Goal: Find contact information: Find contact information

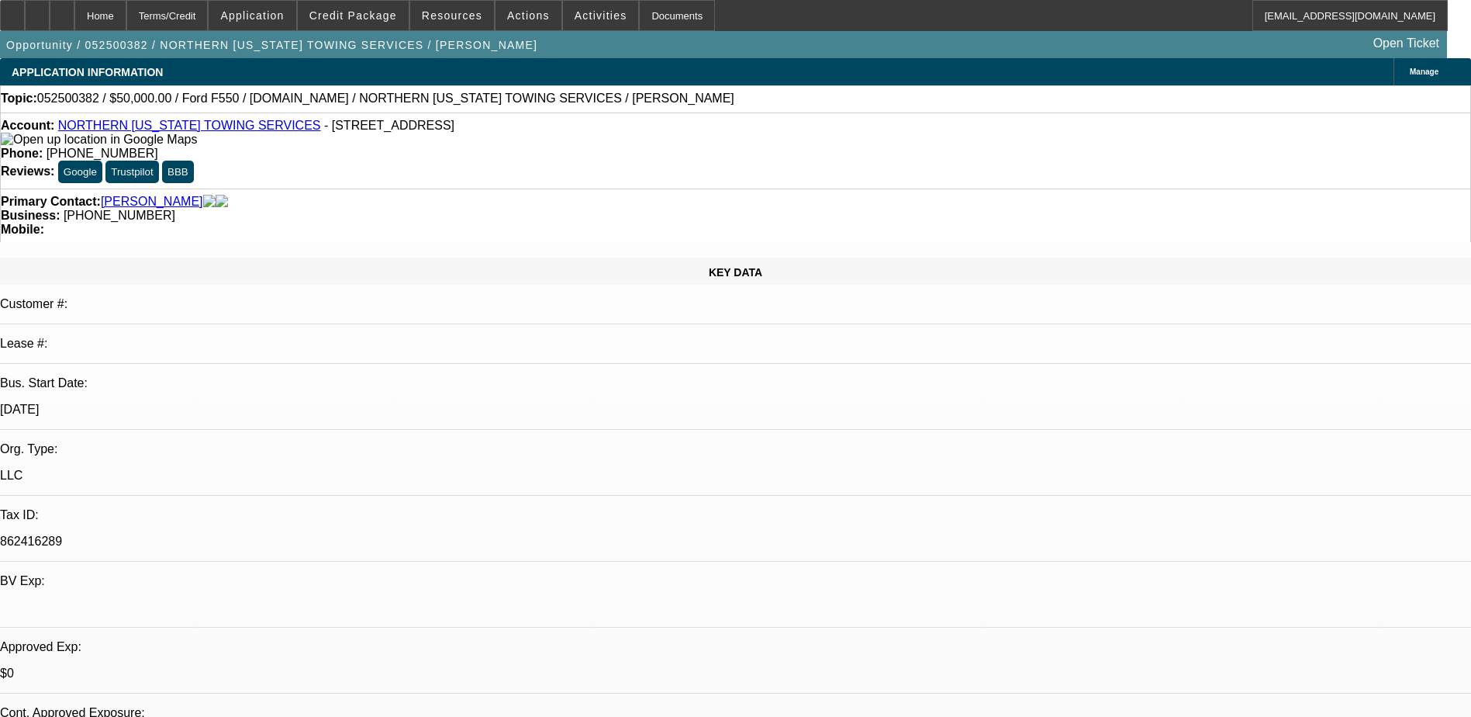
select select "0"
select select "2"
select select "0.1"
select select "0"
select select "2"
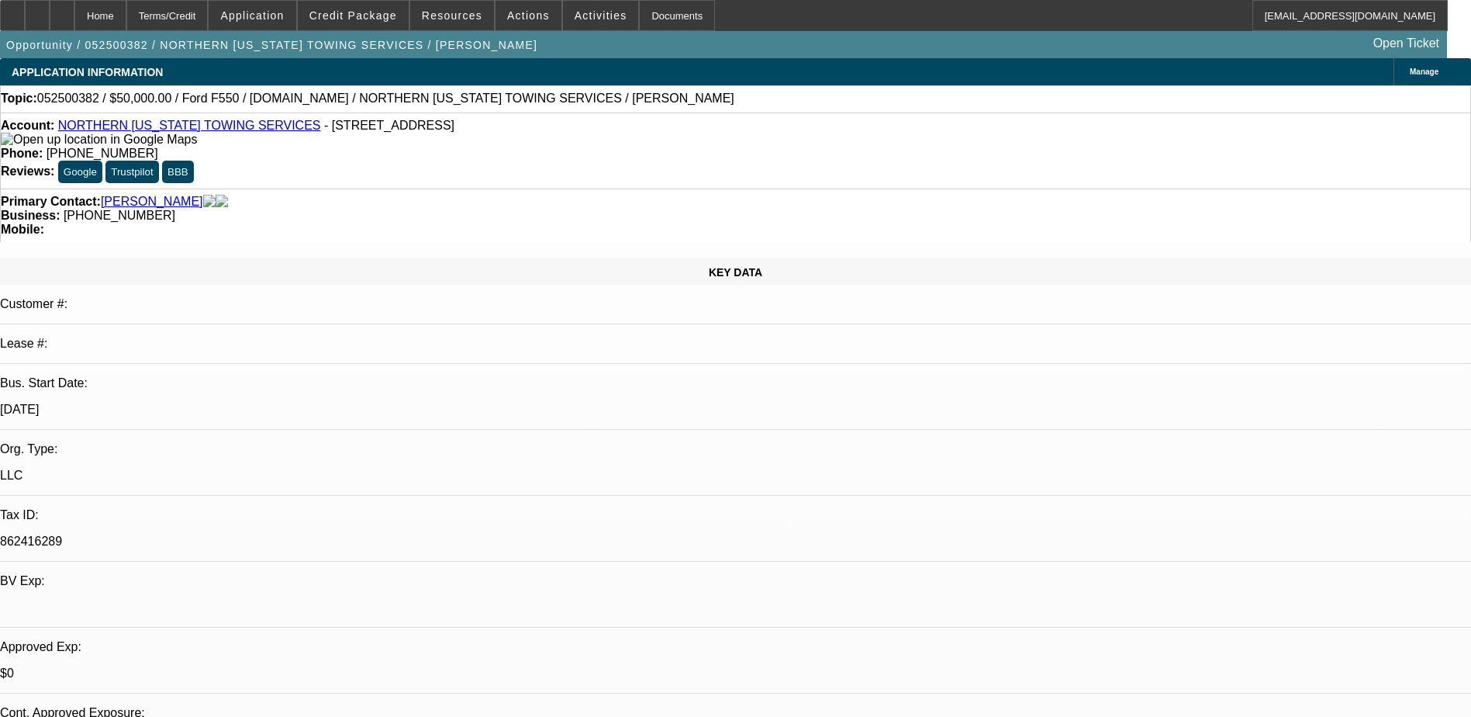
select select "0.1"
select select "0"
select select "2"
select select "0.1"
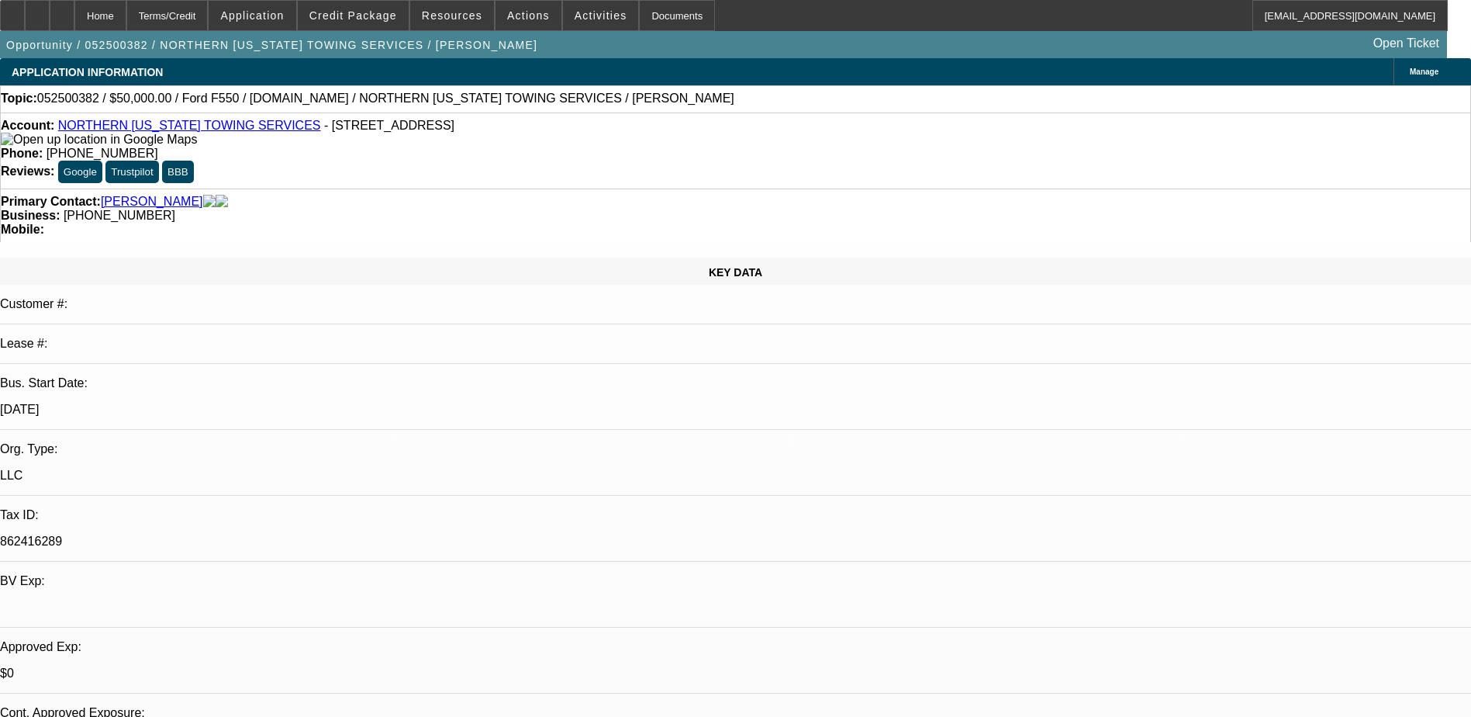
select select "0"
select select "0.1"
select select "1"
select select "2"
select select "4"
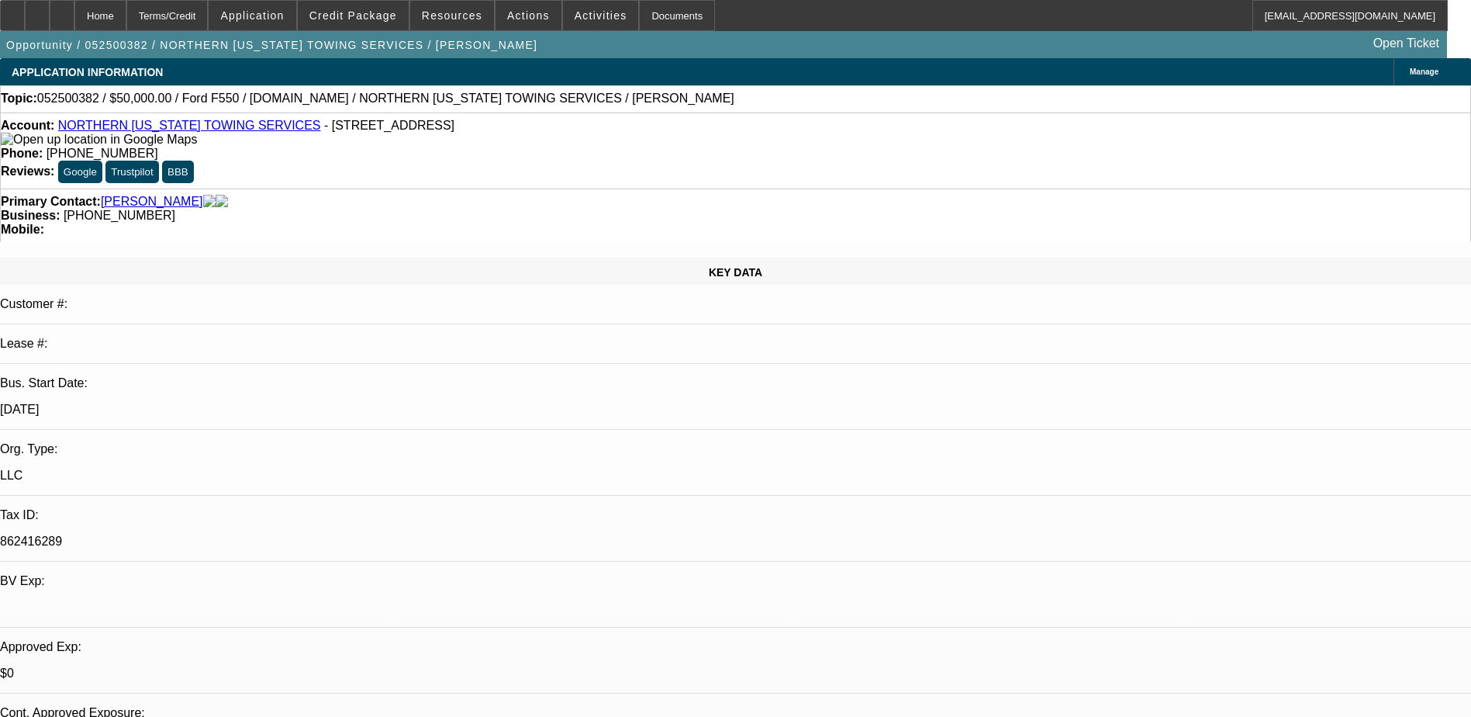
select select "1"
select select "2"
select select "4"
select select "1"
select select "2"
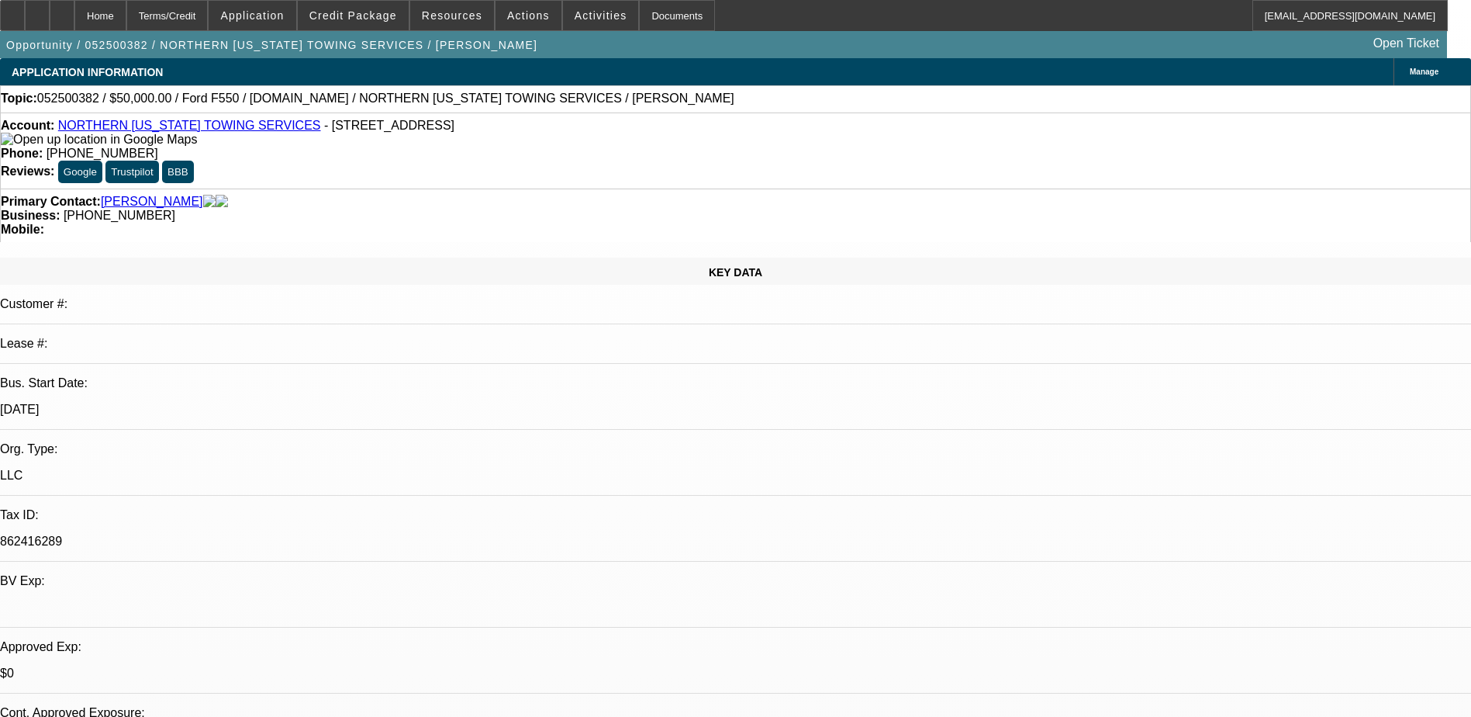
select select "4"
select select "1"
select select "4"
click at [180, 130] on link "NORTHERN ARIZONA TOWING SERVICES" at bounding box center [189, 125] width 263 height 13
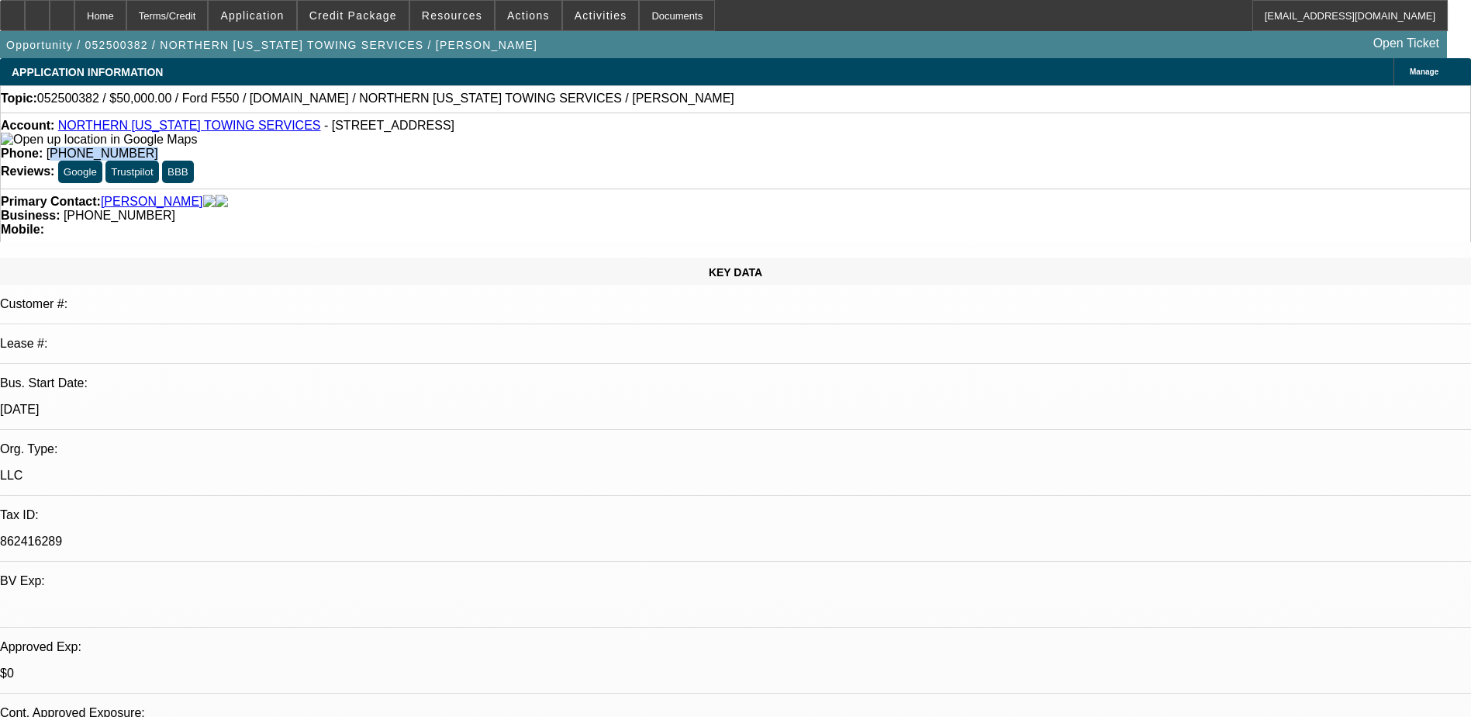
drag, startPoint x: 622, startPoint y: 123, endPoint x: 541, endPoint y: 130, distance: 80.9
click at [541, 147] on div "Phone: (928) 266-5420" at bounding box center [736, 154] width 1470 height 14
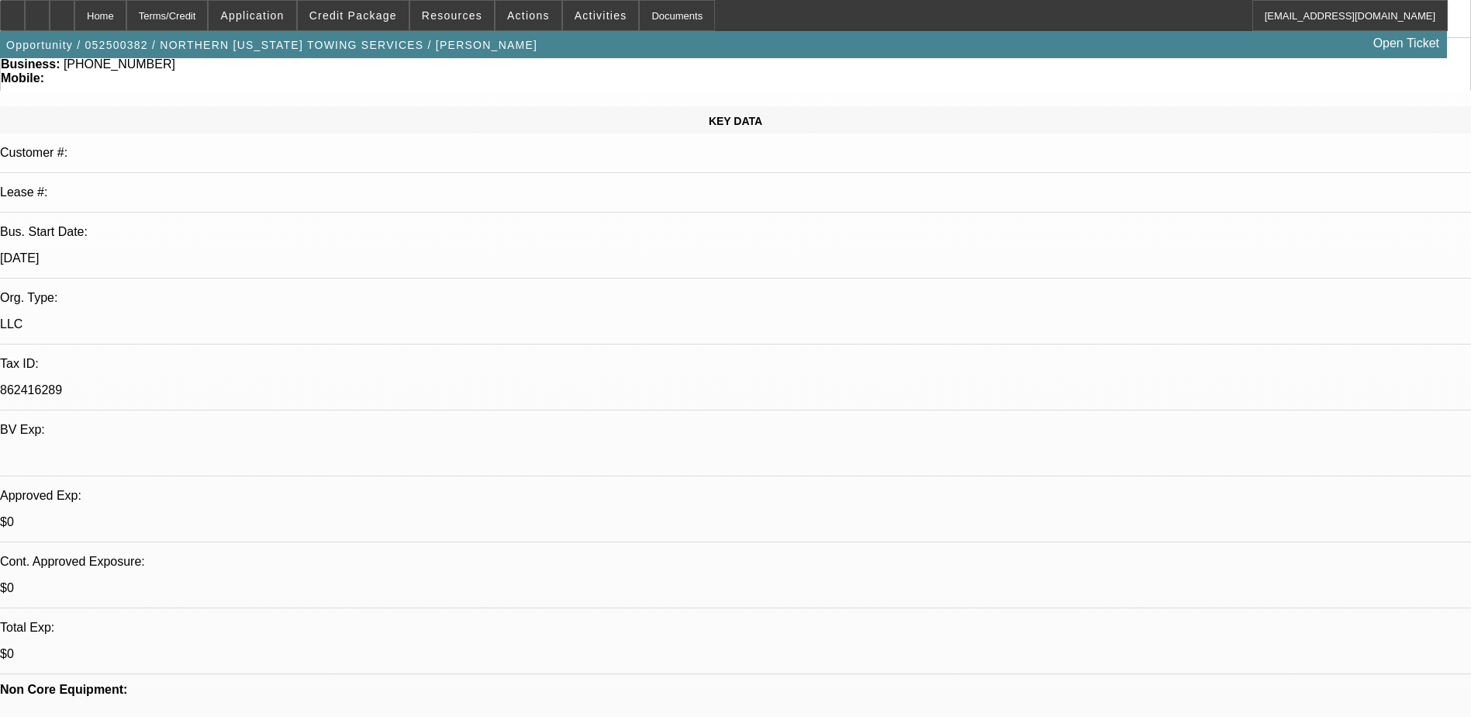
scroll to position [155, 0]
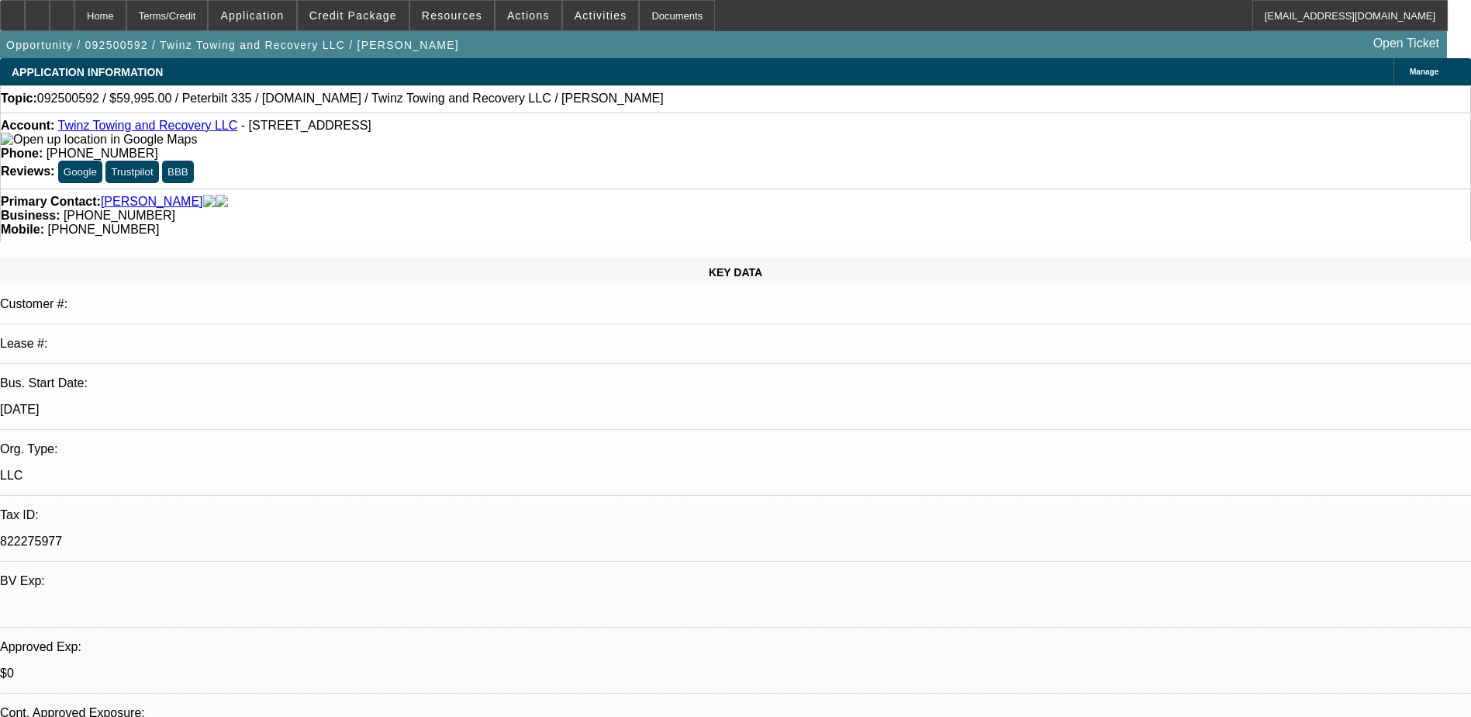
select select "0"
select select "2"
select select "0.1"
select select "4"
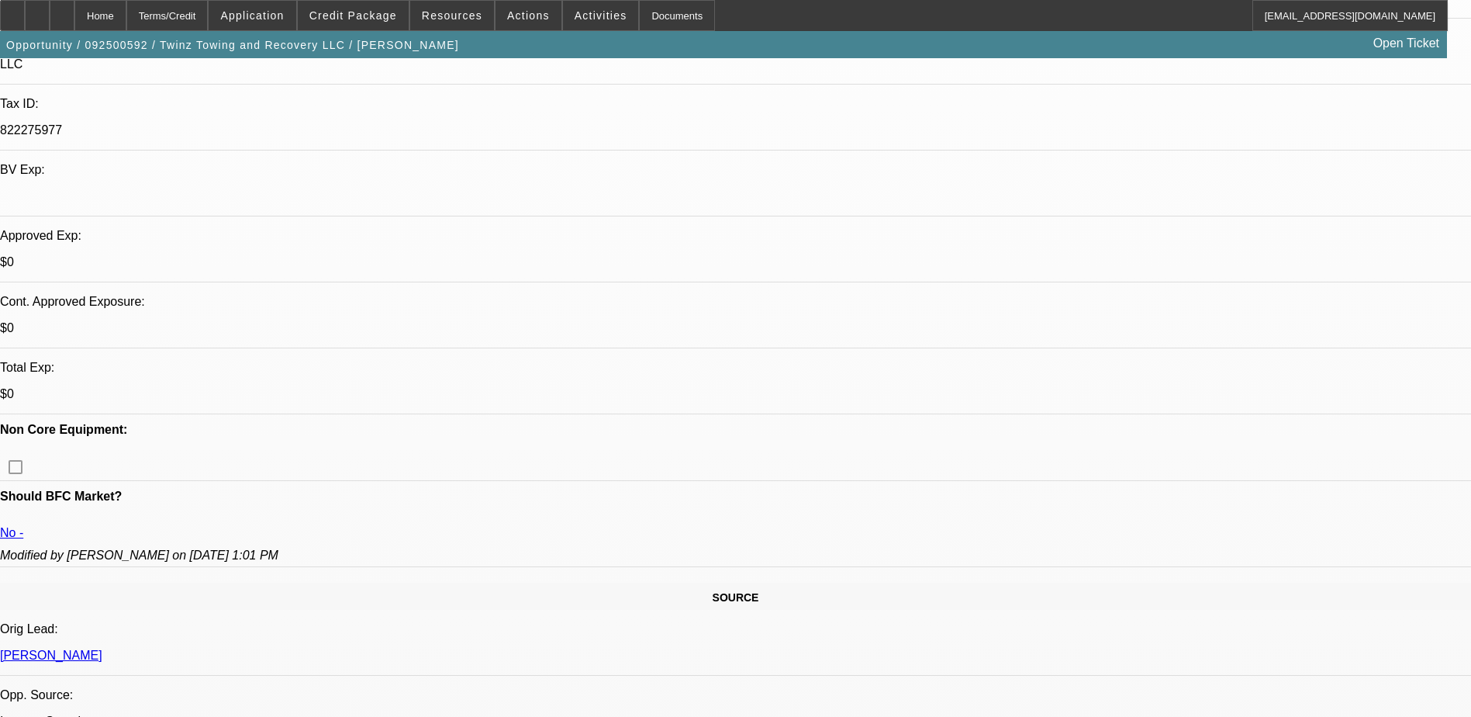
scroll to position [465, 0]
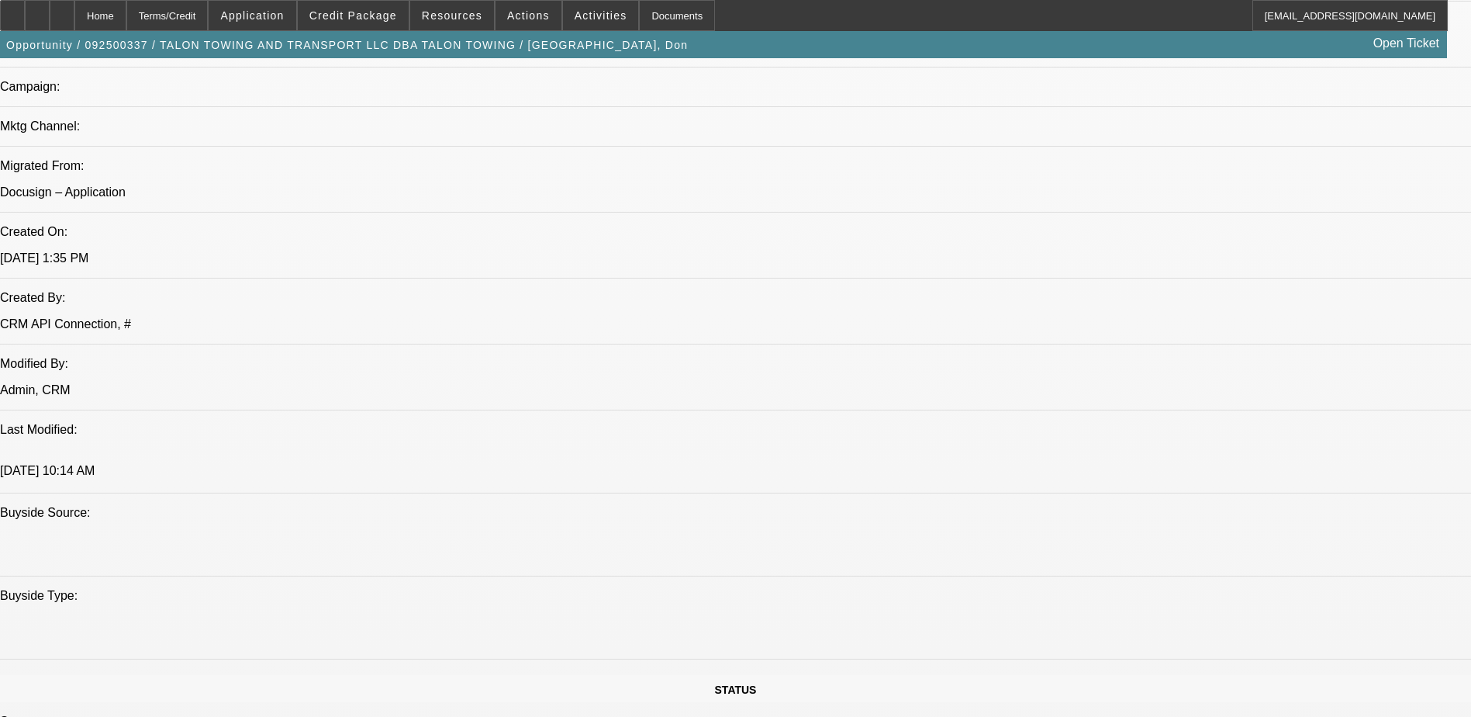
select select "0"
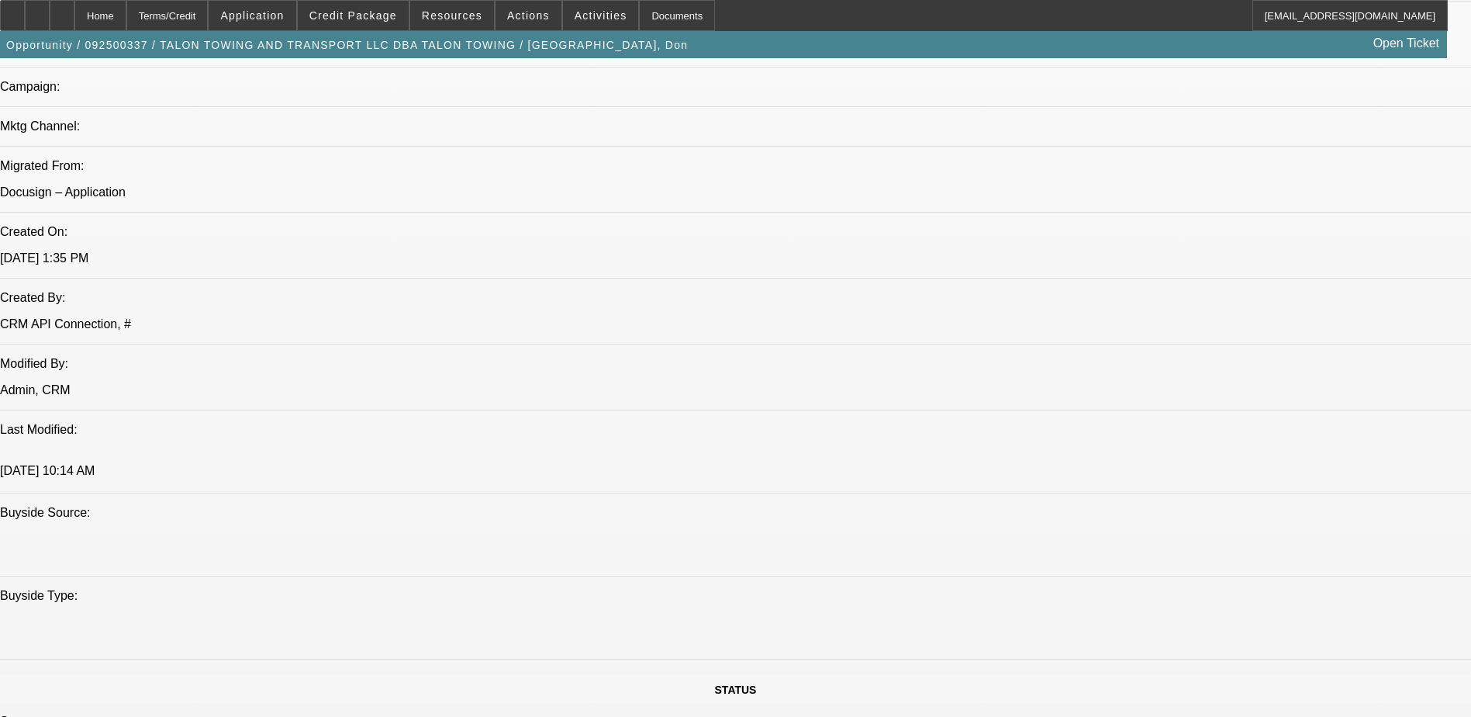
select select "0"
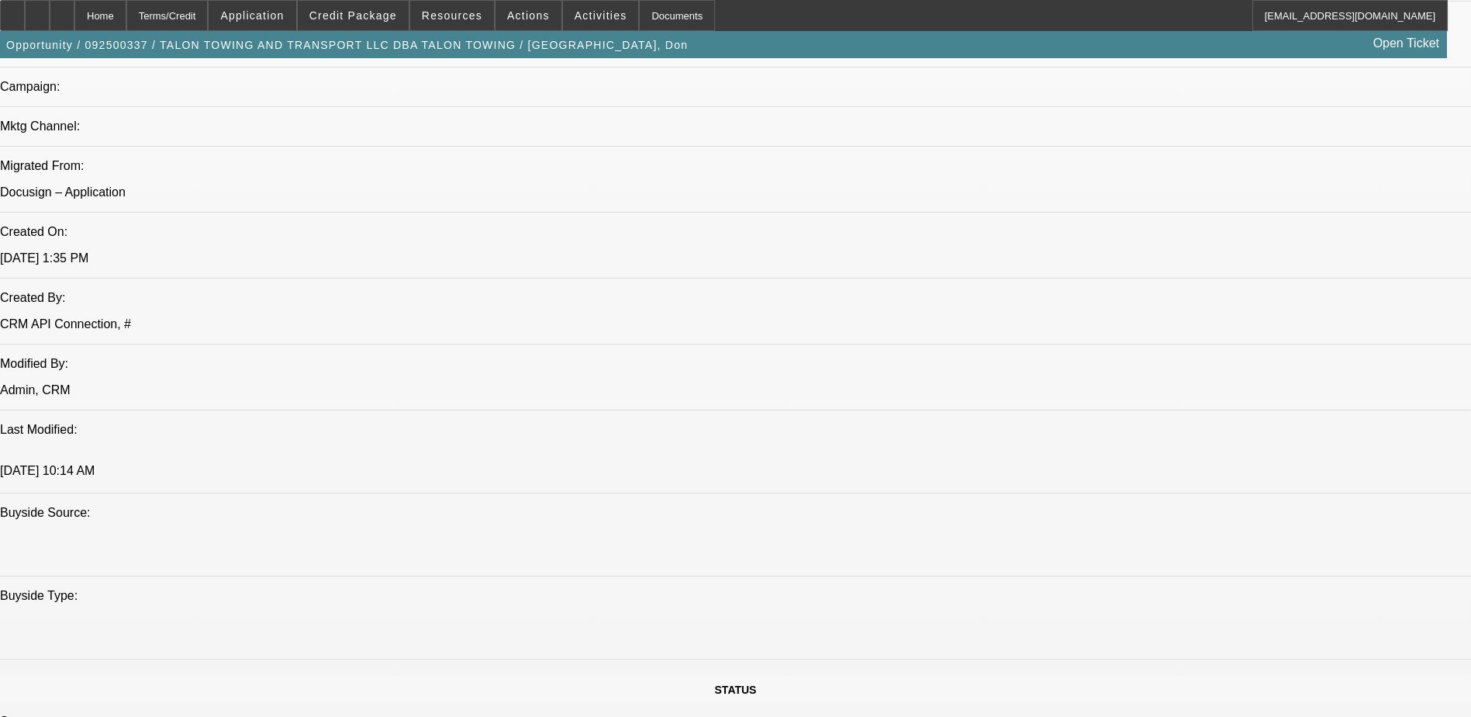
select select "0"
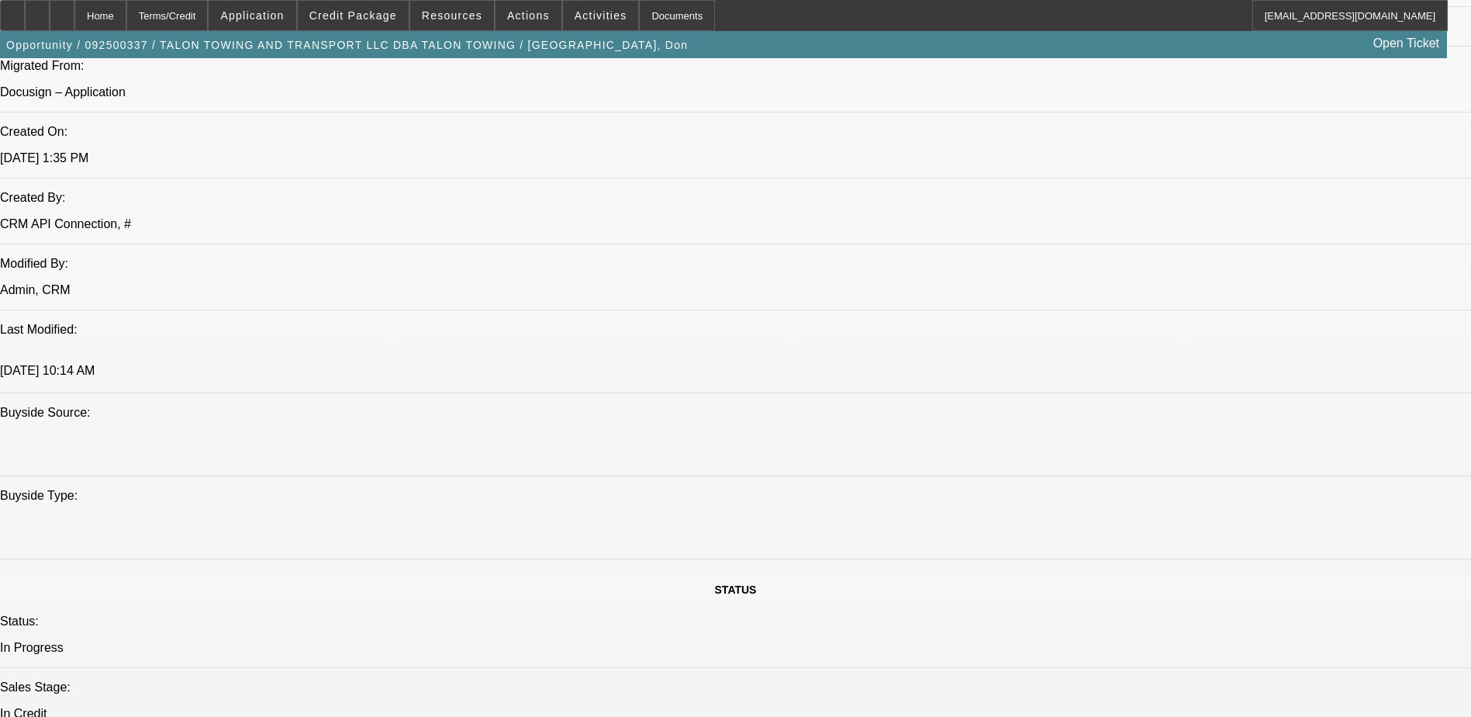
select select "1"
select select "2"
select select "6"
select select "1"
select select "2"
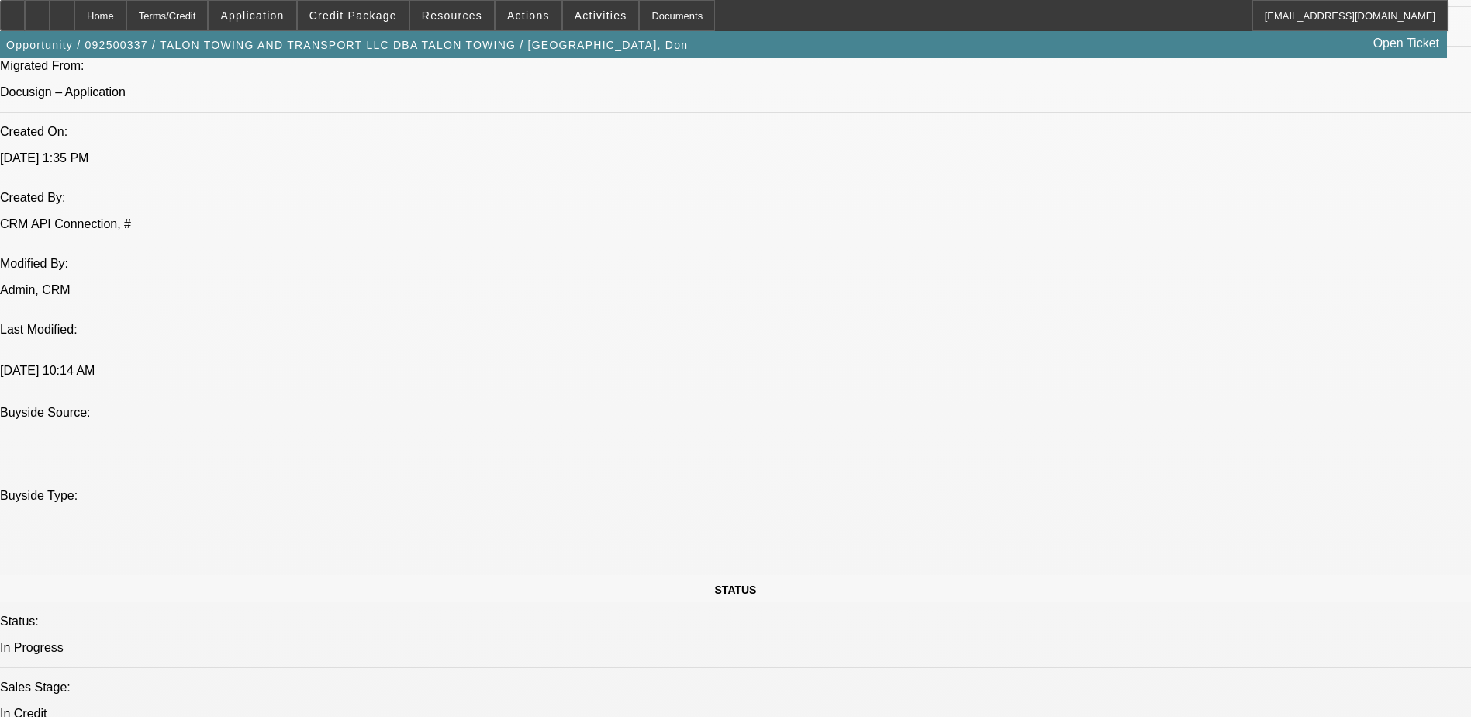
select select "6"
select select "1"
select select "2"
select select "6"
select select "1"
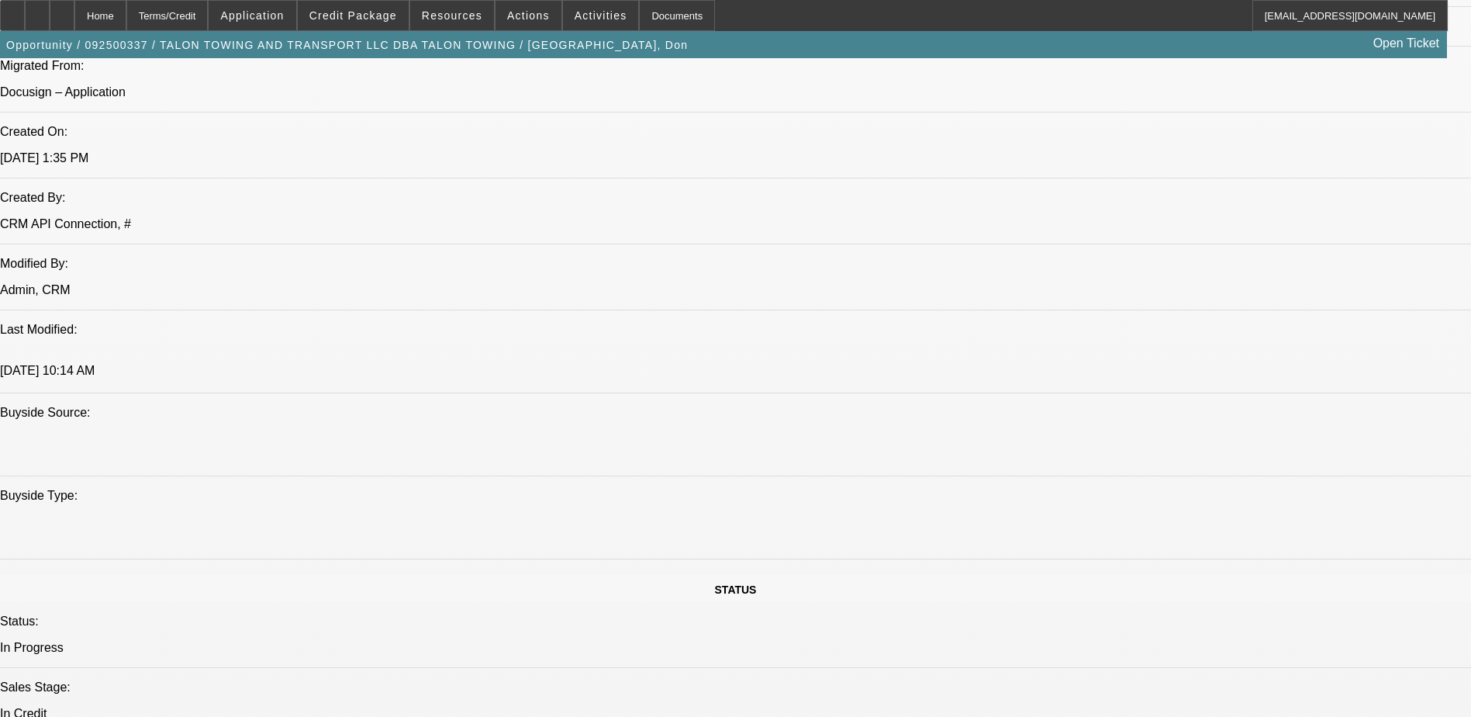
select select "2"
select select "6"
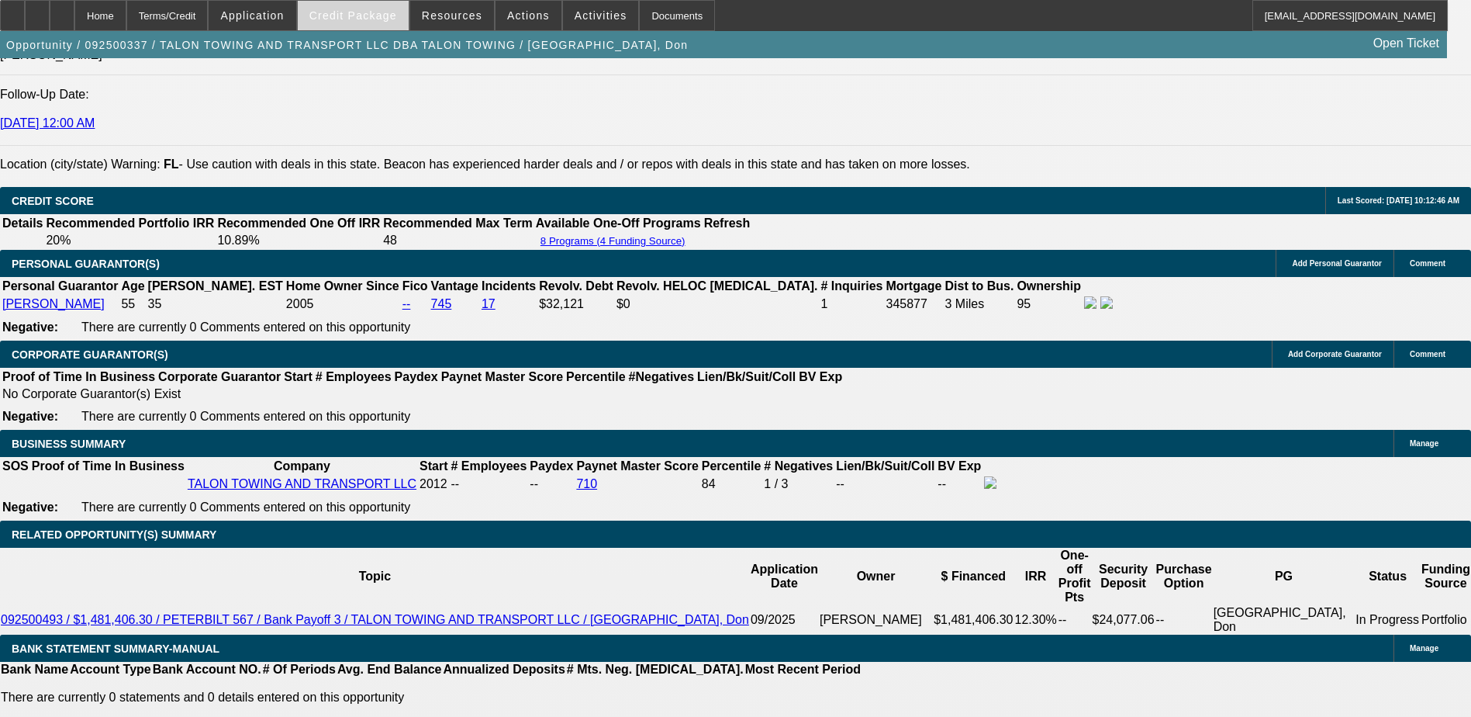
scroll to position [2120, 0]
